Goal: Transaction & Acquisition: Purchase product/service

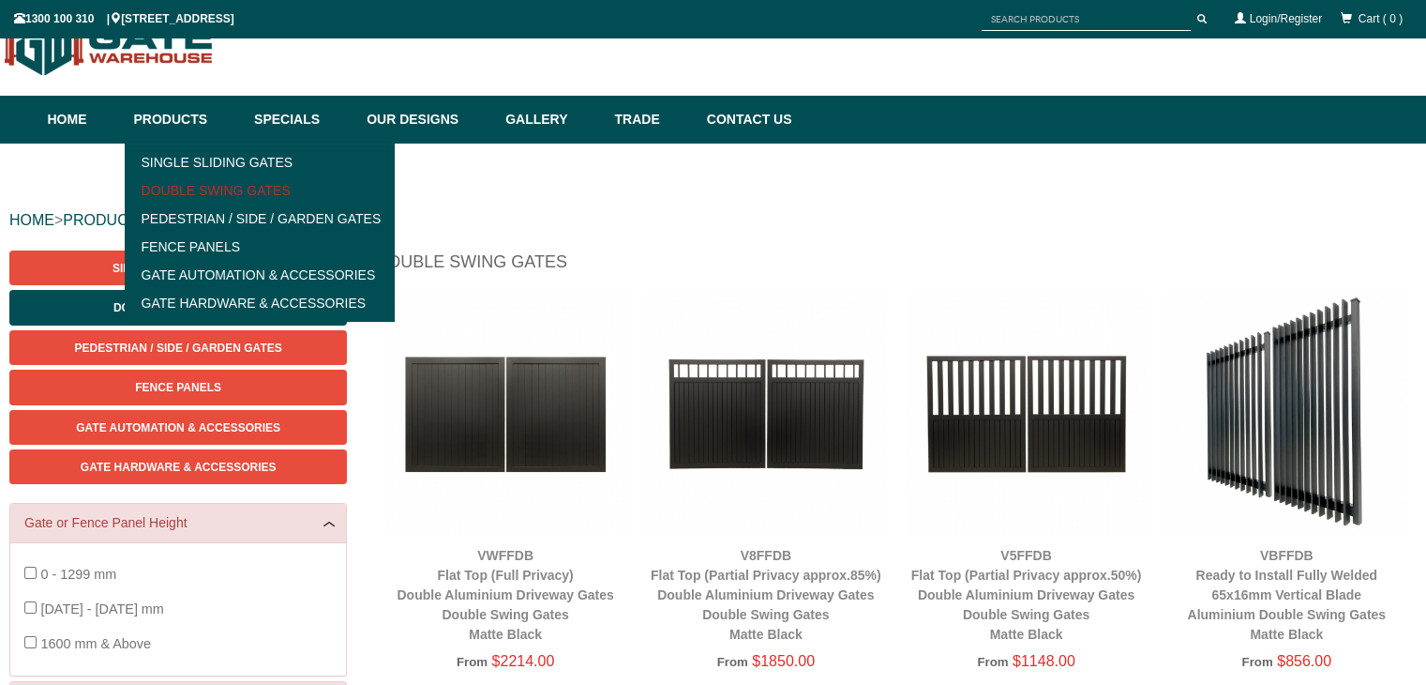
click at [218, 186] on link "Double Swing Gates" at bounding box center [260, 190] width 260 height 28
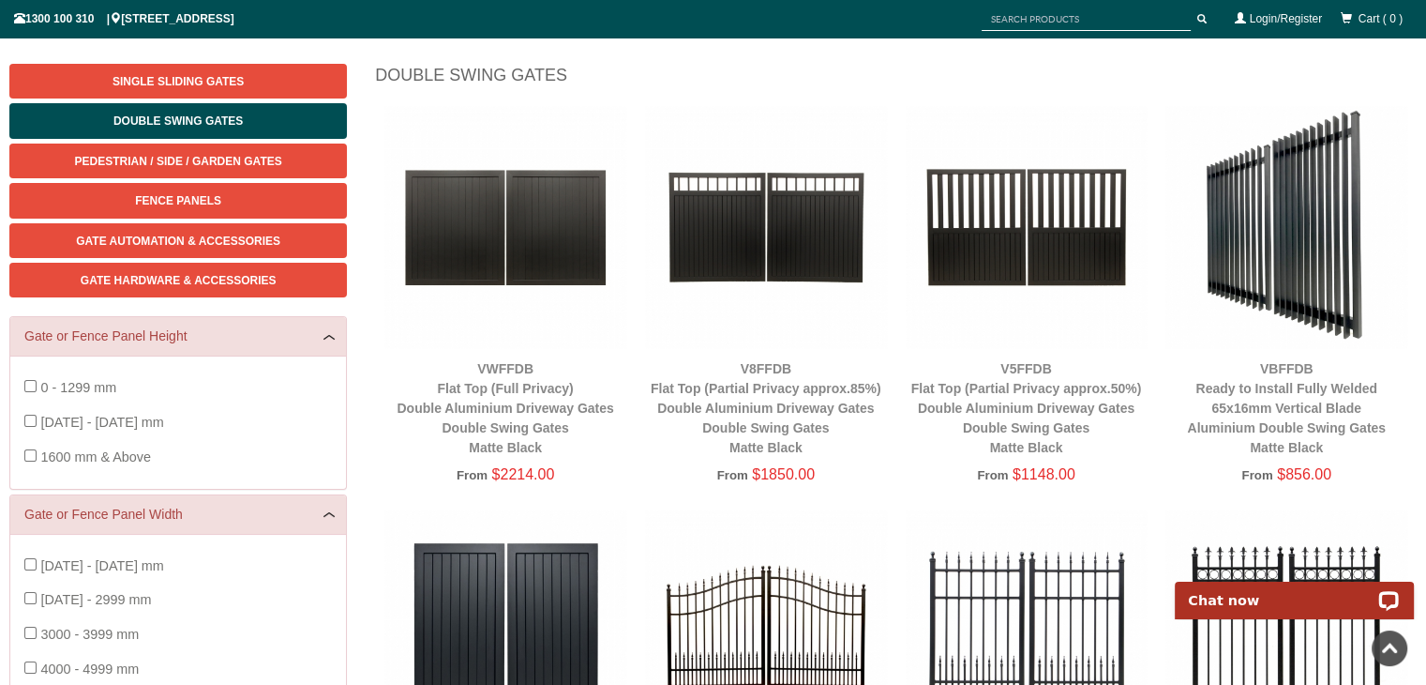
scroll to position [229, 0]
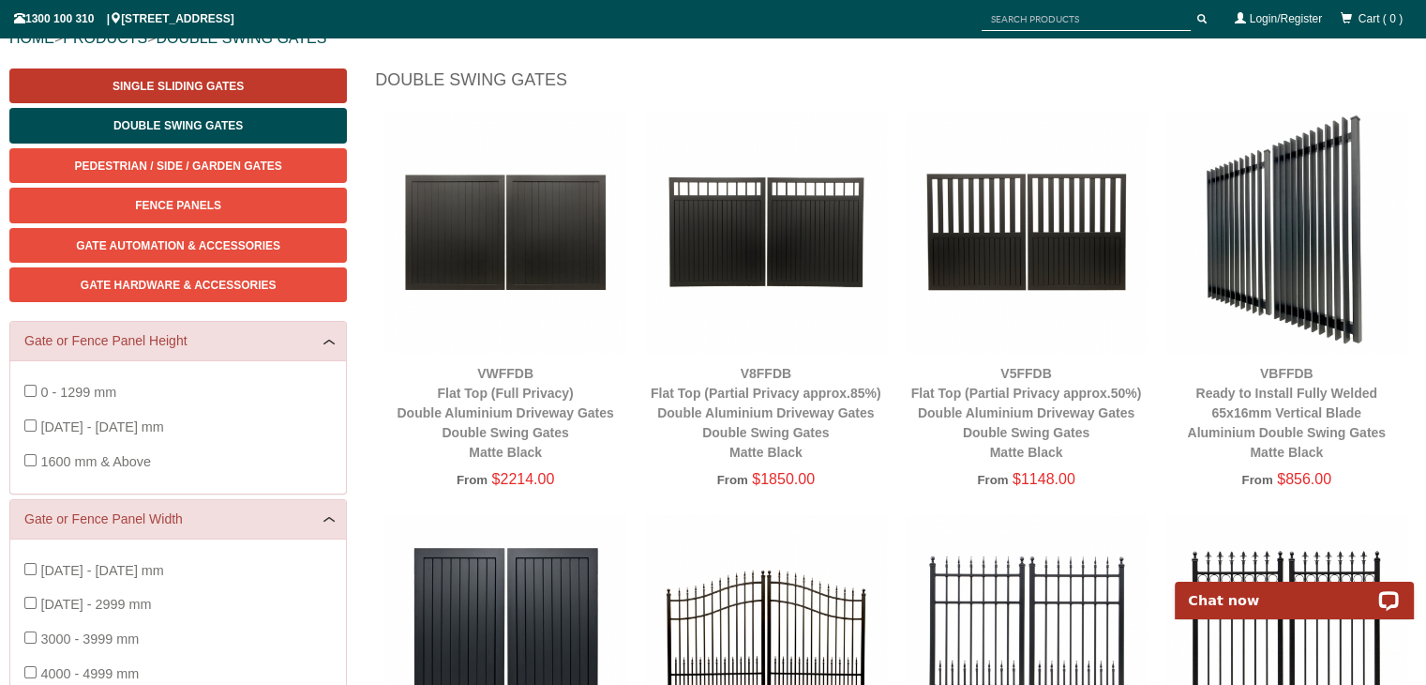
click at [267, 83] on link "Single Sliding Gates" at bounding box center [178, 85] width 338 height 35
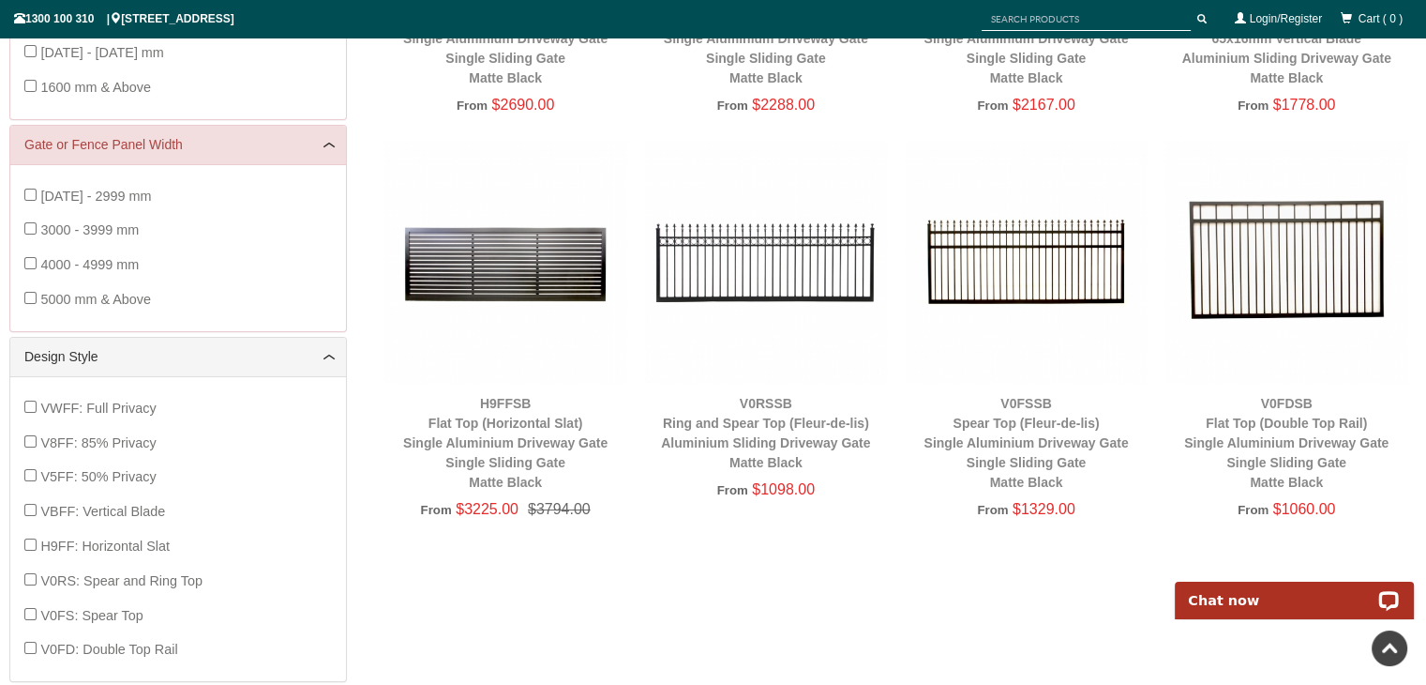
scroll to position [609, 0]
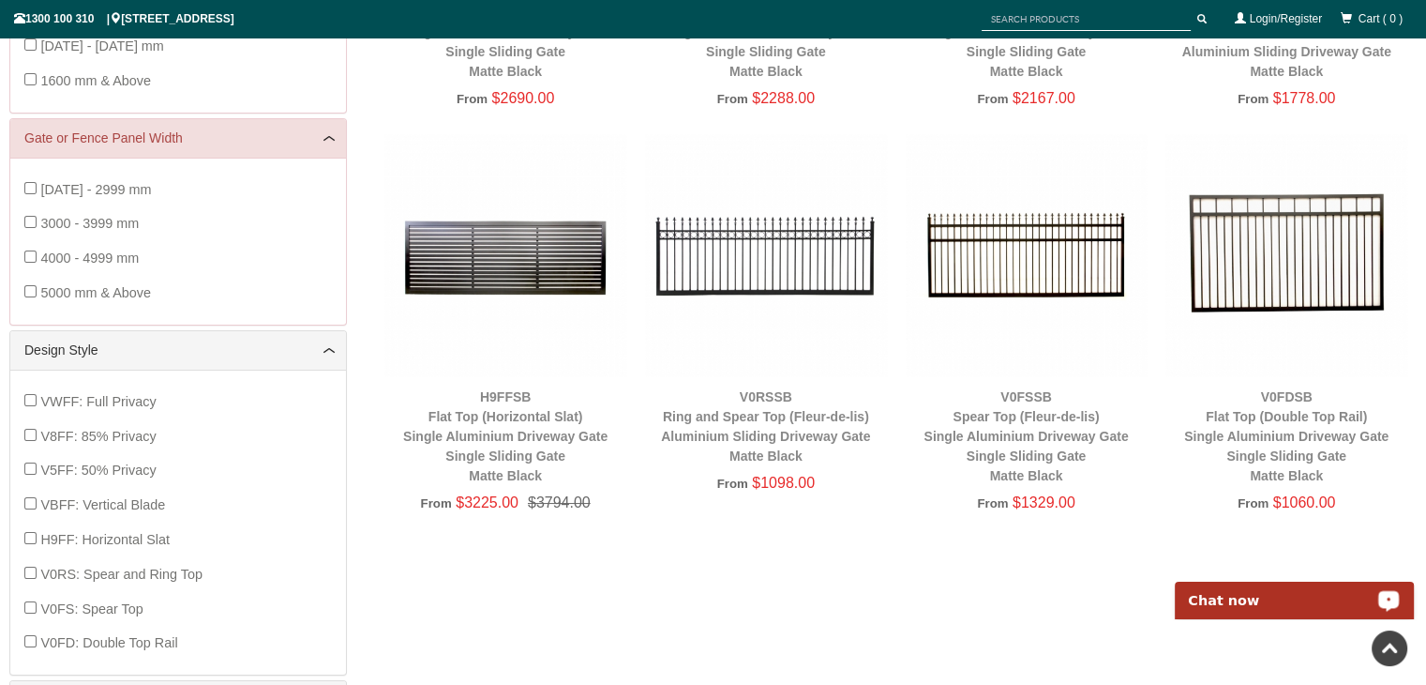
click at [1300, 404] on div "V0FDSB Flat Top (Double Top Rail) Single Aluminium Driveway Gate Single Sliding…" at bounding box center [1287, 436] width 242 height 98
click at [1295, 280] on img at bounding box center [1287, 255] width 242 height 242
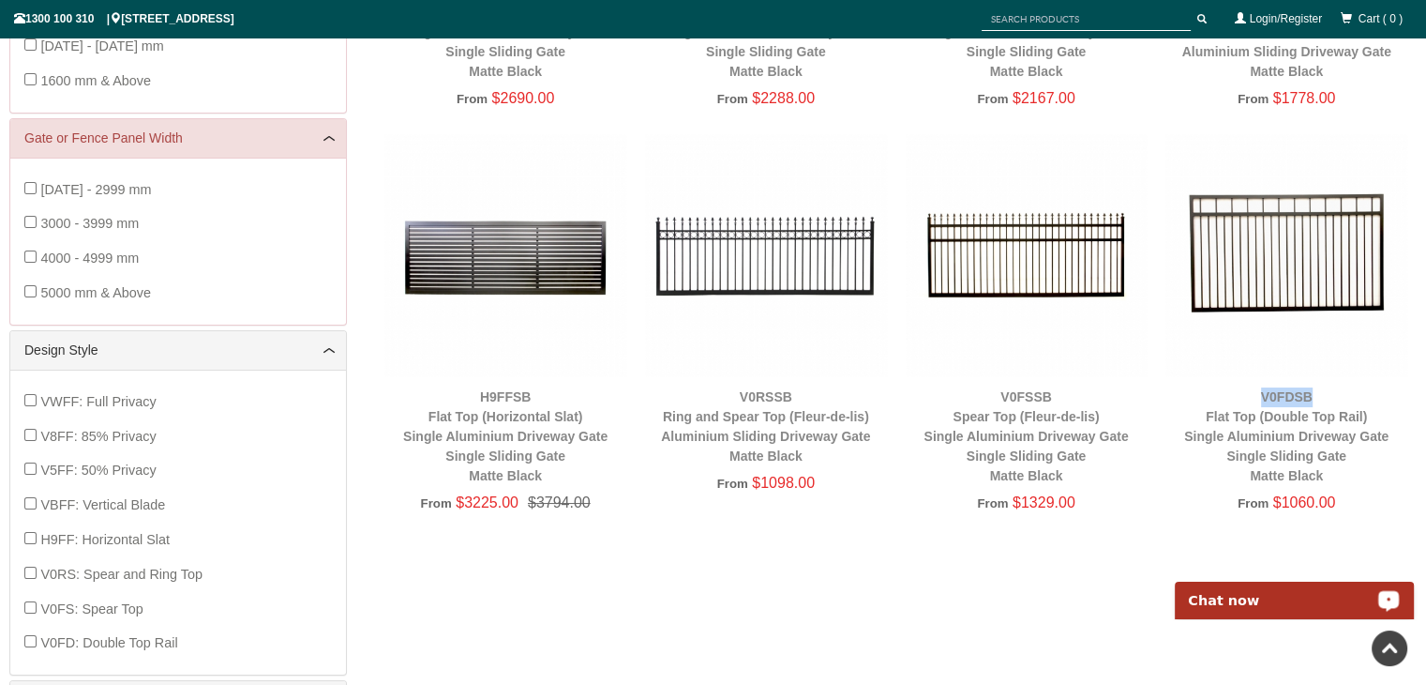
click at [1295, 280] on img at bounding box center [1287, 255] width 242 height 242
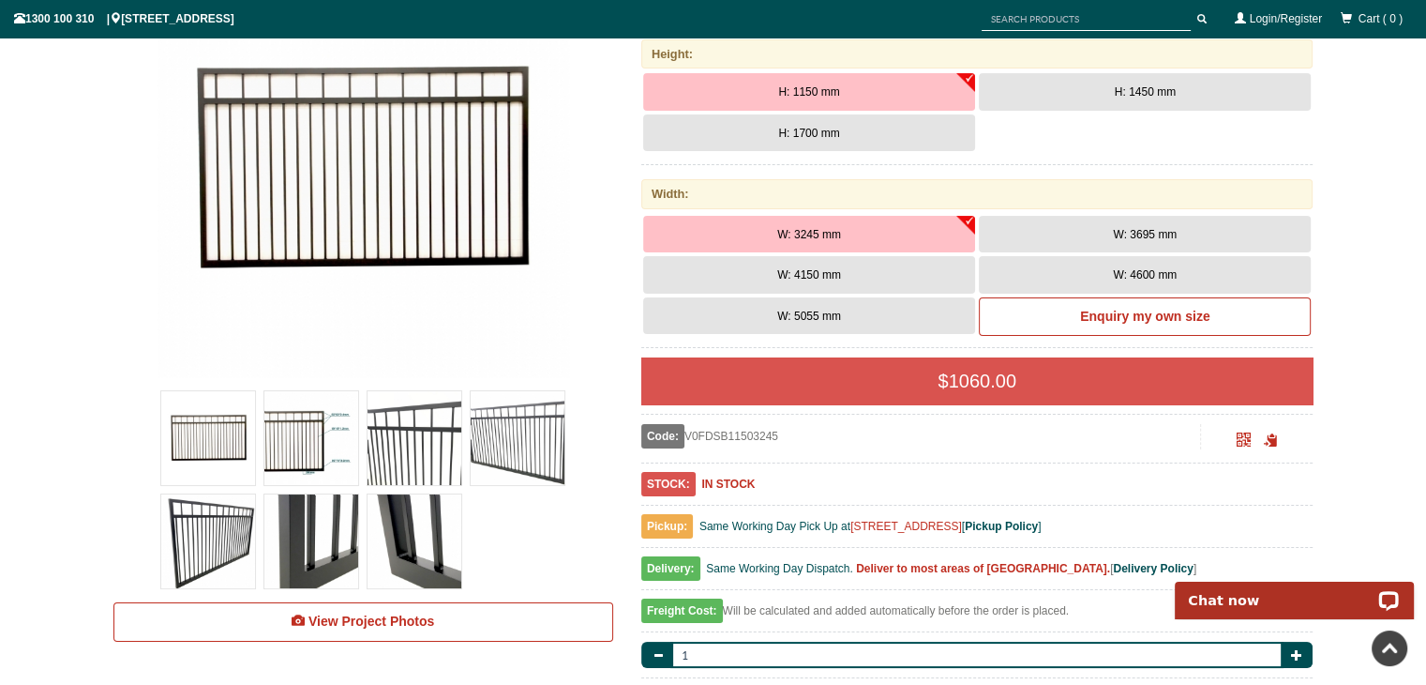
scroll to position [353, 0]
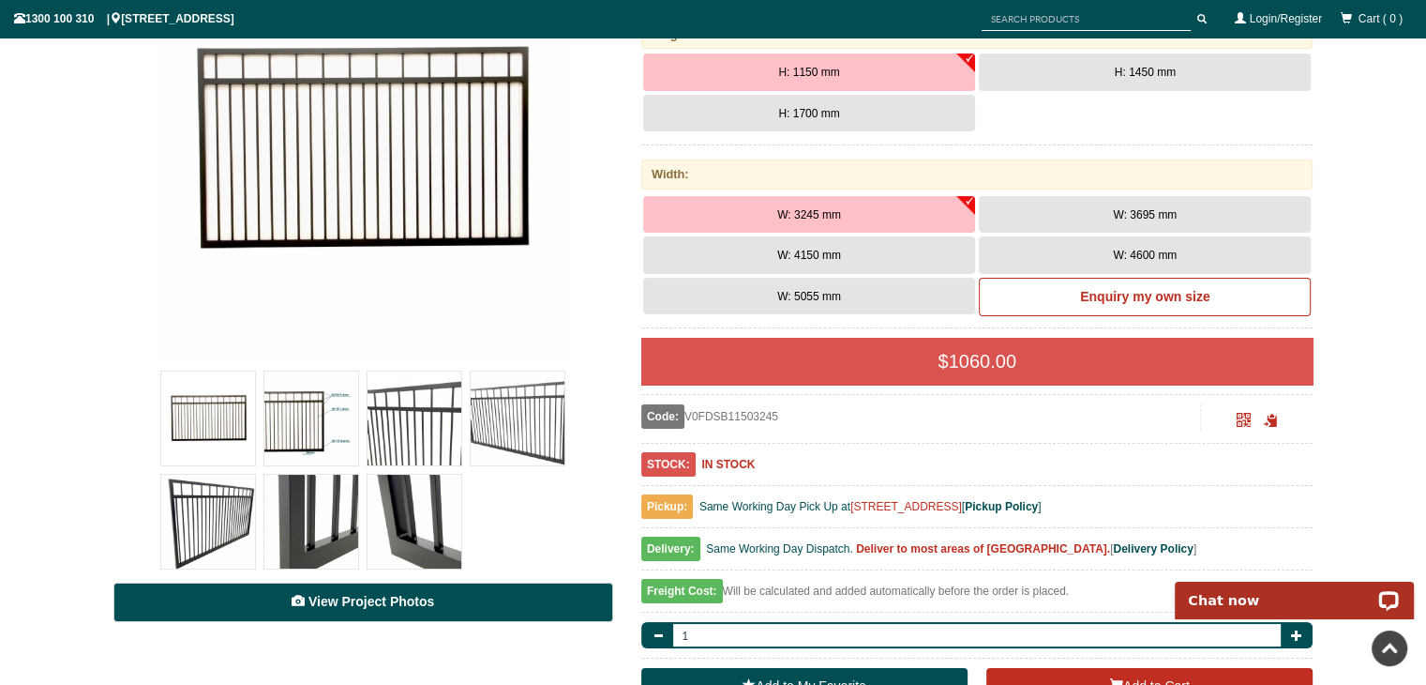
click at [379, 603] on span "View Project Photos" at bounding box center [371, 601] width 126 height 15
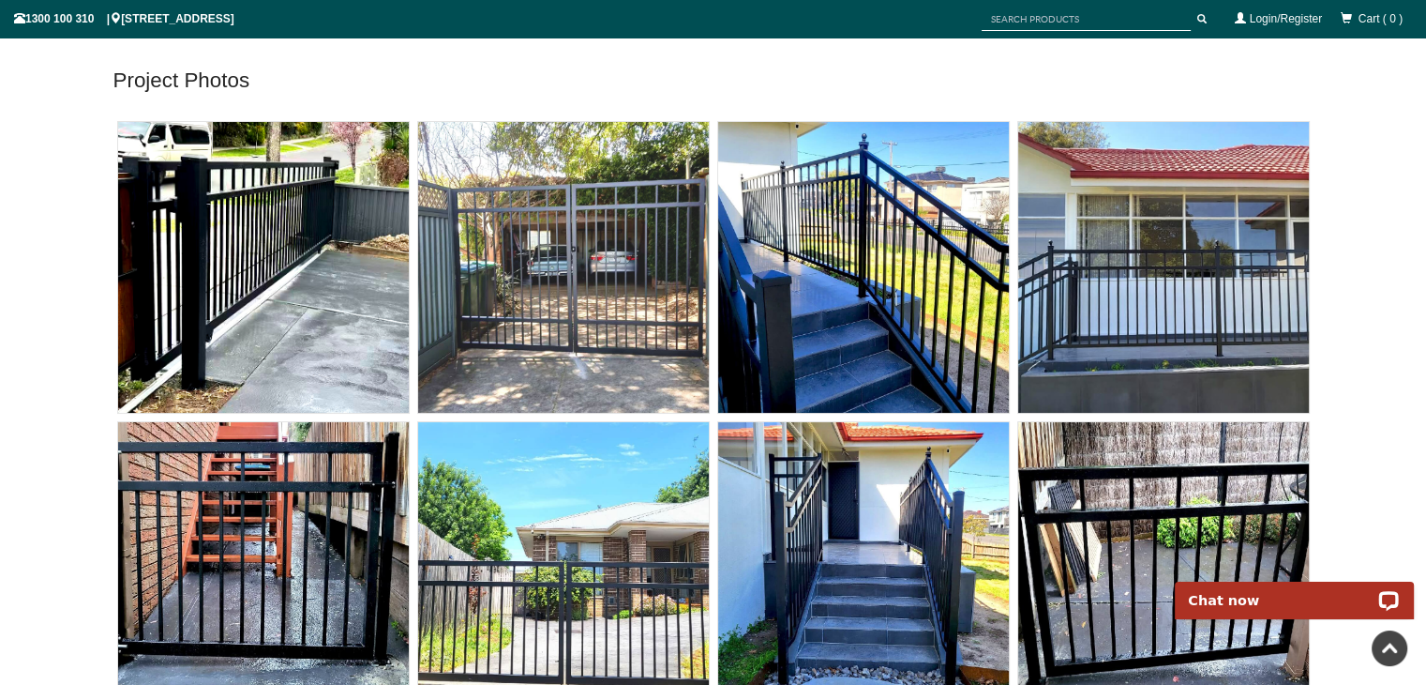
click at [379, 603] on img at bounding box center [263, 567] width 291 height 291
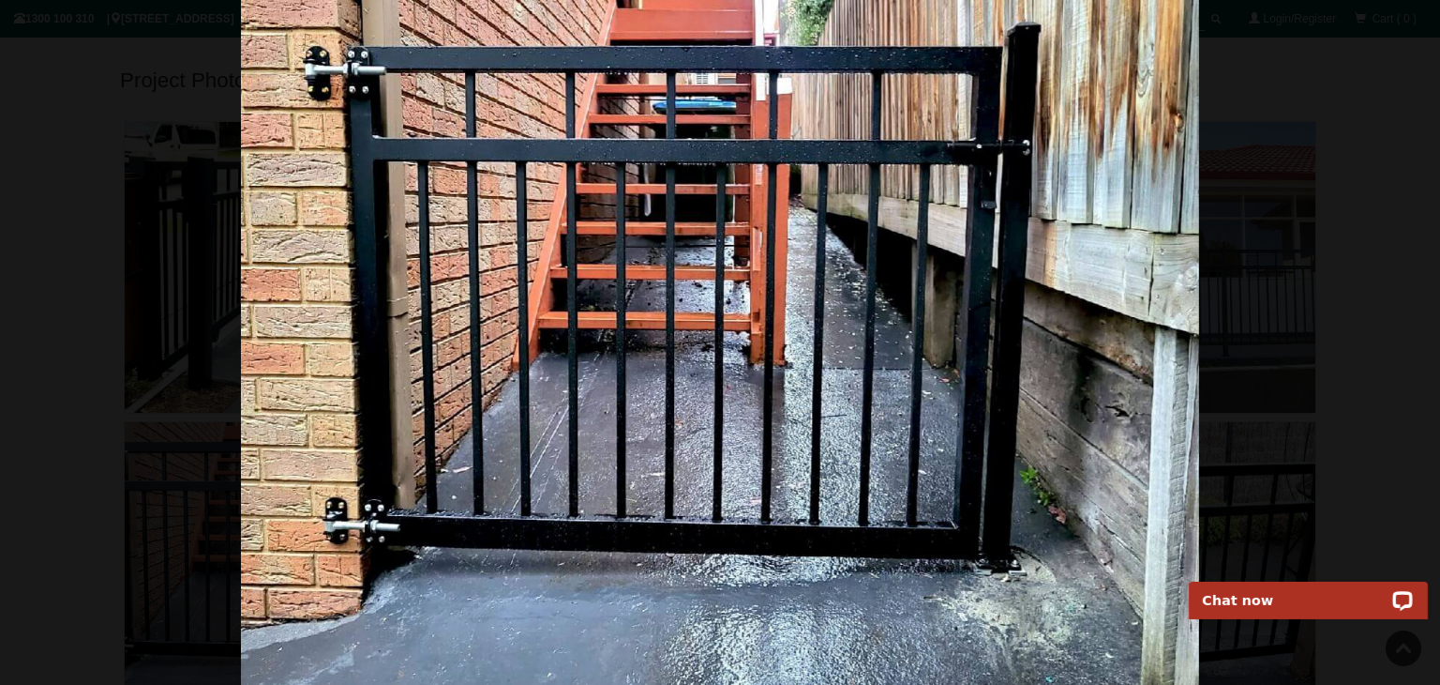
click at [1337, 321] on div at bounding box center [720, 342] width 1440 height 685
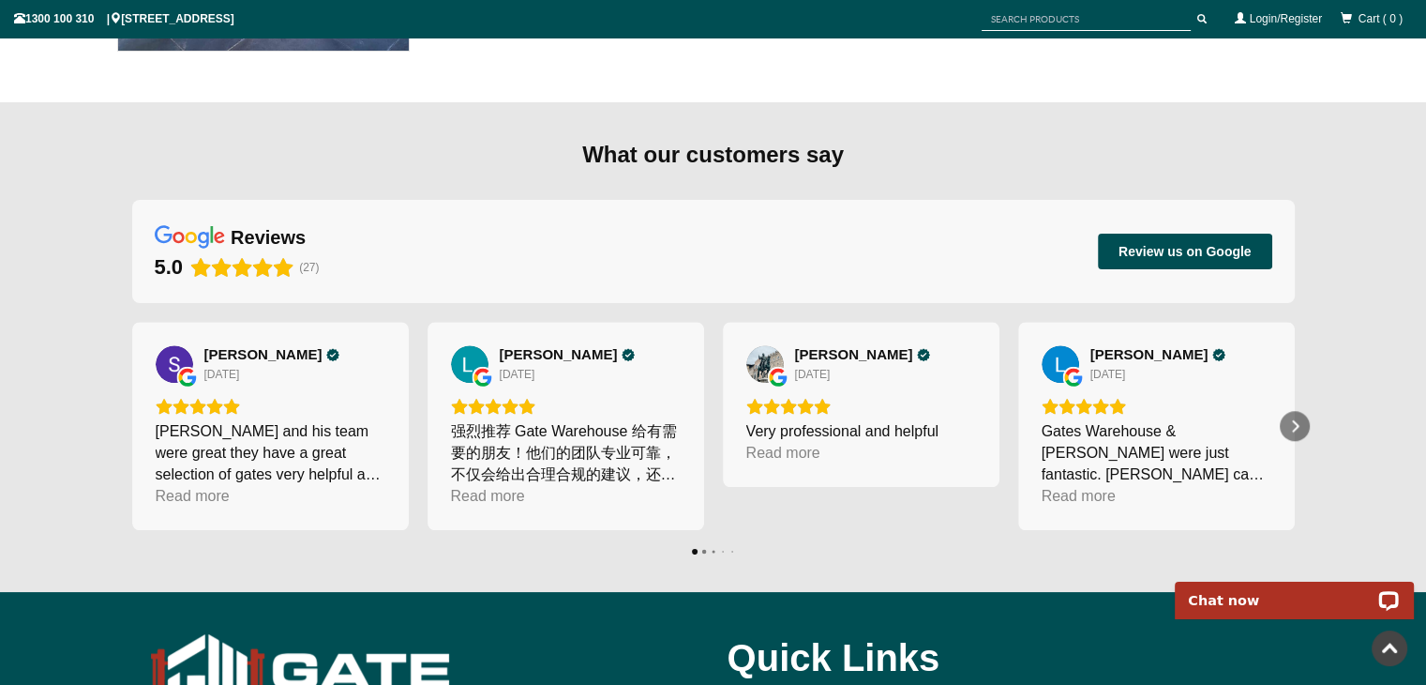
scroll to position [8994, 0]
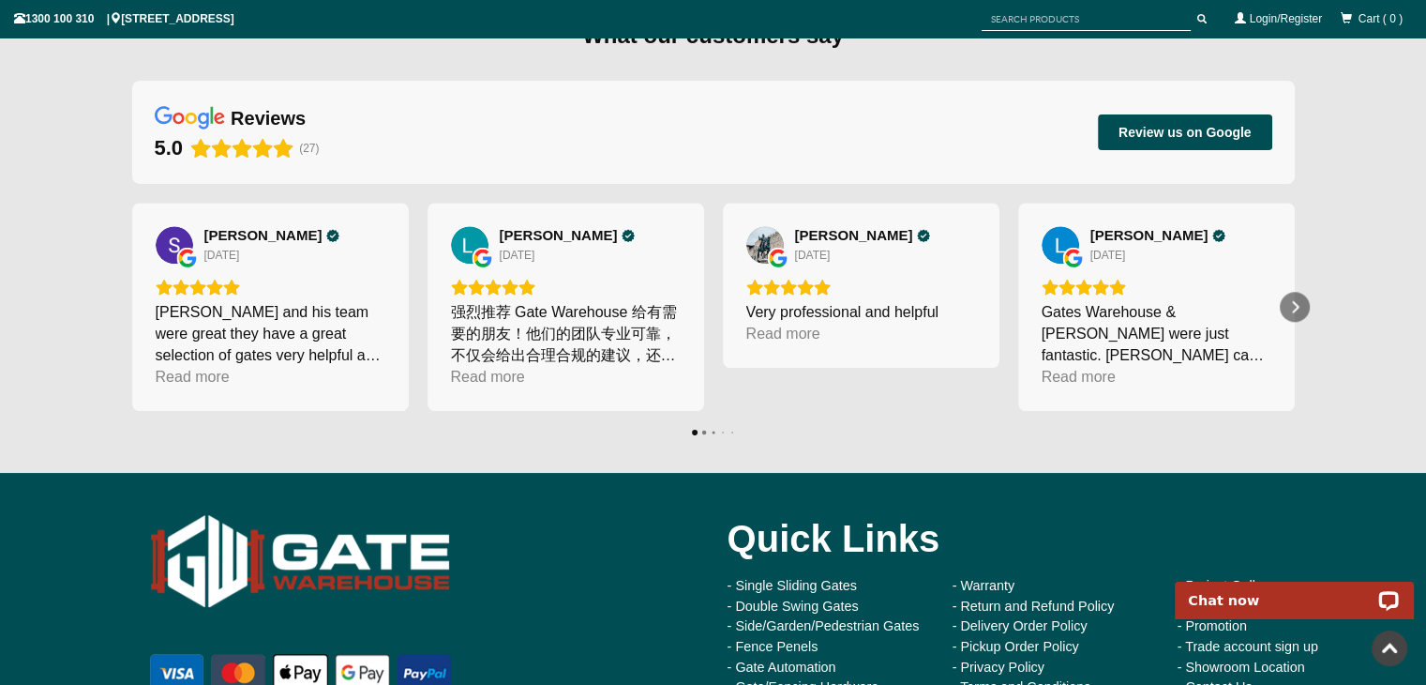
scroll to position [353, 0]
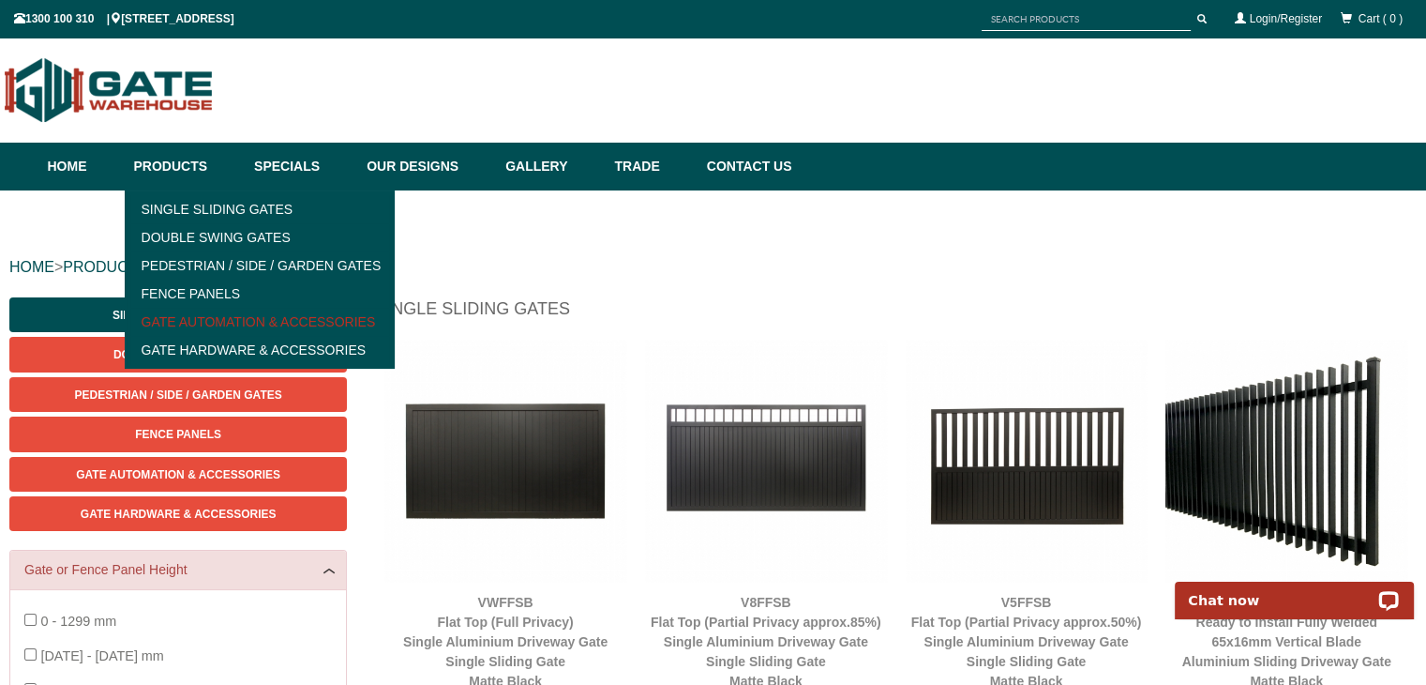
click at [230, 317] on link "Gate Automation & Accessories" at bounding box center [260, 322] width 260 height 28
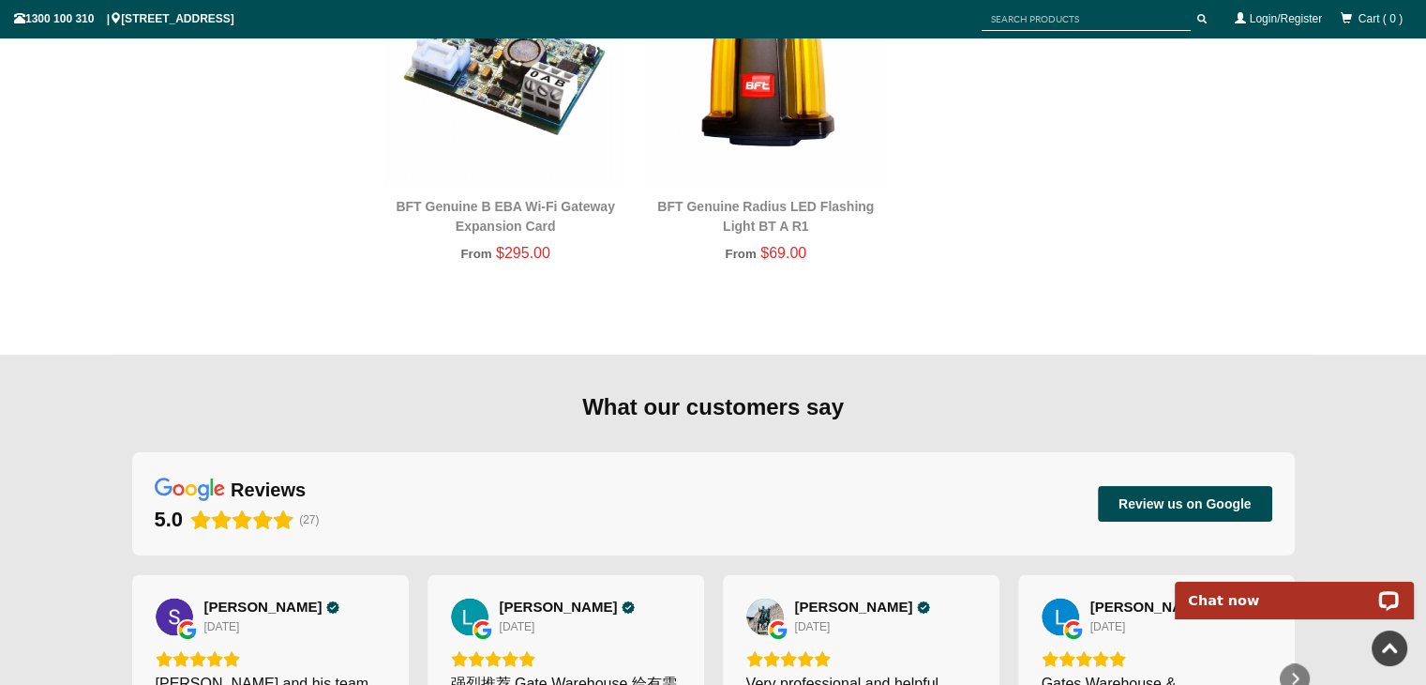
scroll to position [2616, 0]
